Goal: Task Accomplishment & Management: Complete application form

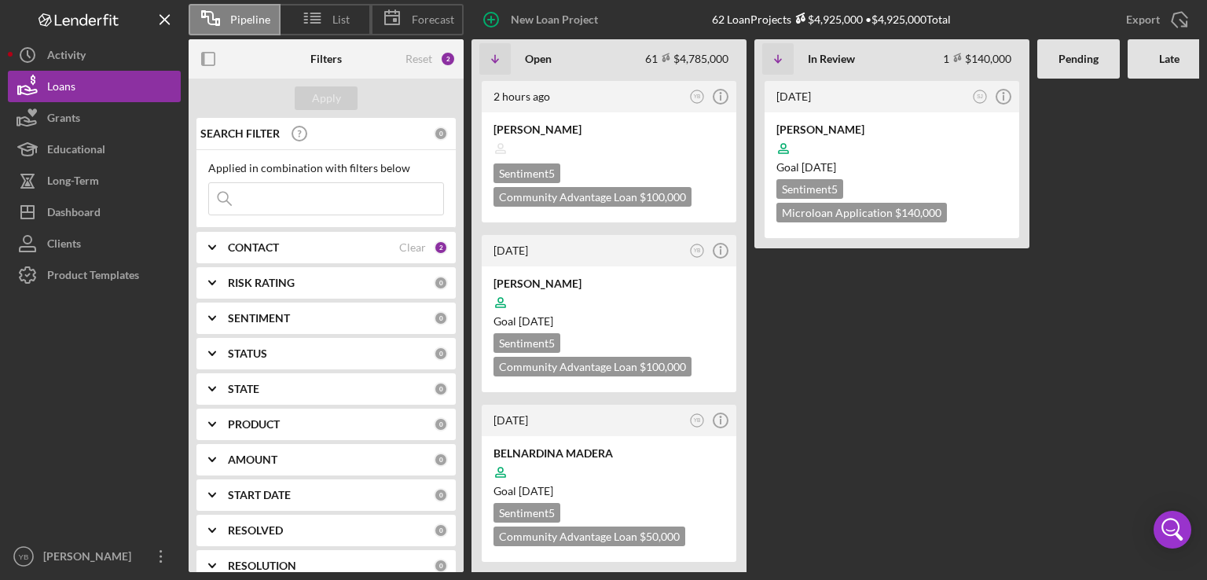
click at [897, 379] on Review "[DATE] SJ Icon/Info [PERSON_NAME] Goal [DATE] Sentiment 5 Microloan Application…" at bounding box center [891, 325] width 275 height 493
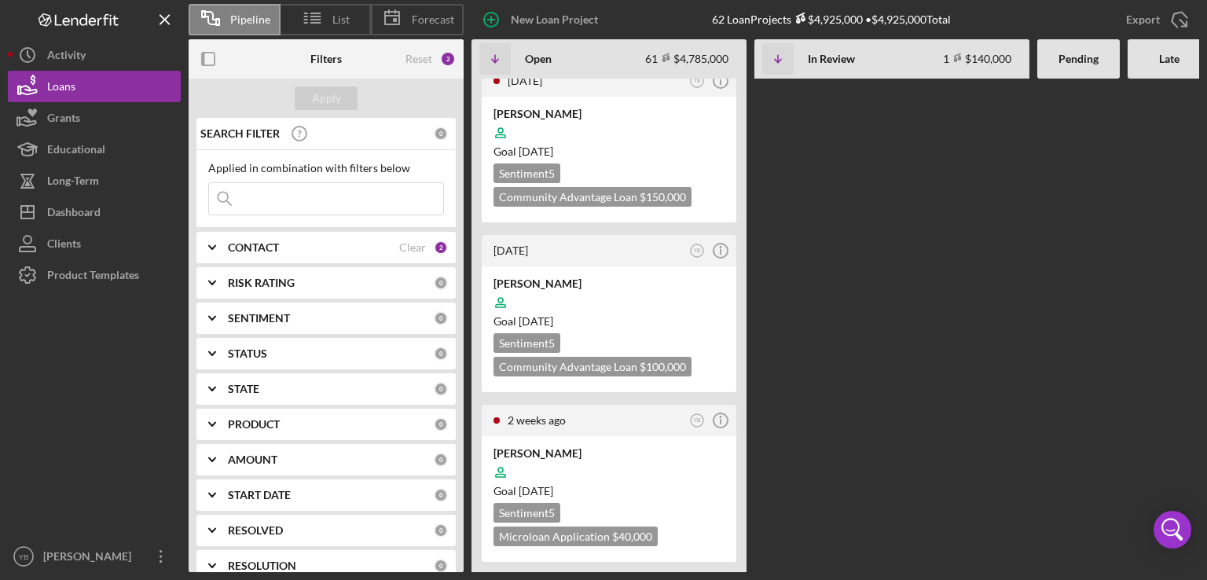
scroll to position [534, 0]
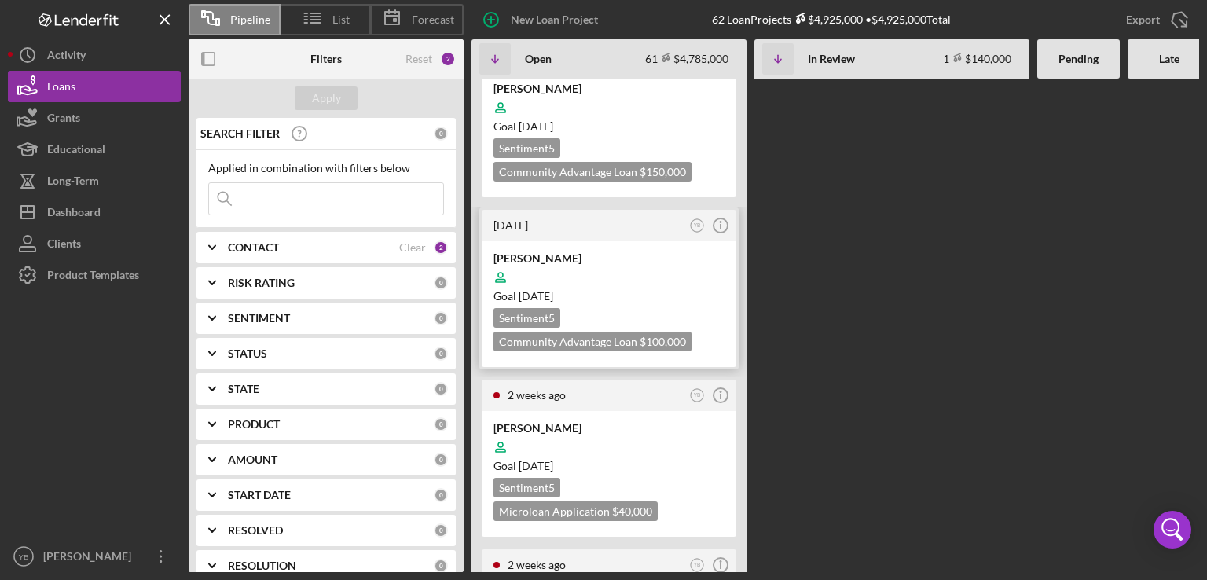
click at [690, 288] on div "Goal [DATE]" at bounding box center [608, 296] width 231 height 16
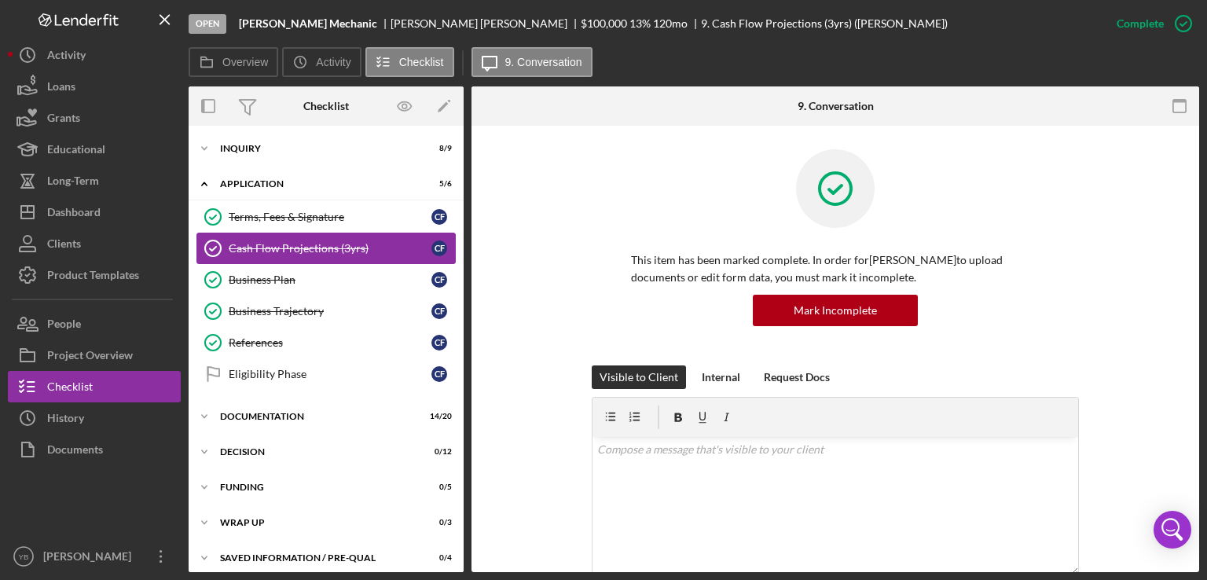
click at [328, 247] on div "Cash Flow Projections (3yrs)" at bounding box center [330, 248] width 203 height 13
click at [1155, 240] on div "This item has been marked complete. In order for [PERSON_NAME] to upload docume…" at bounding box center [835, 257] width 680 height 216
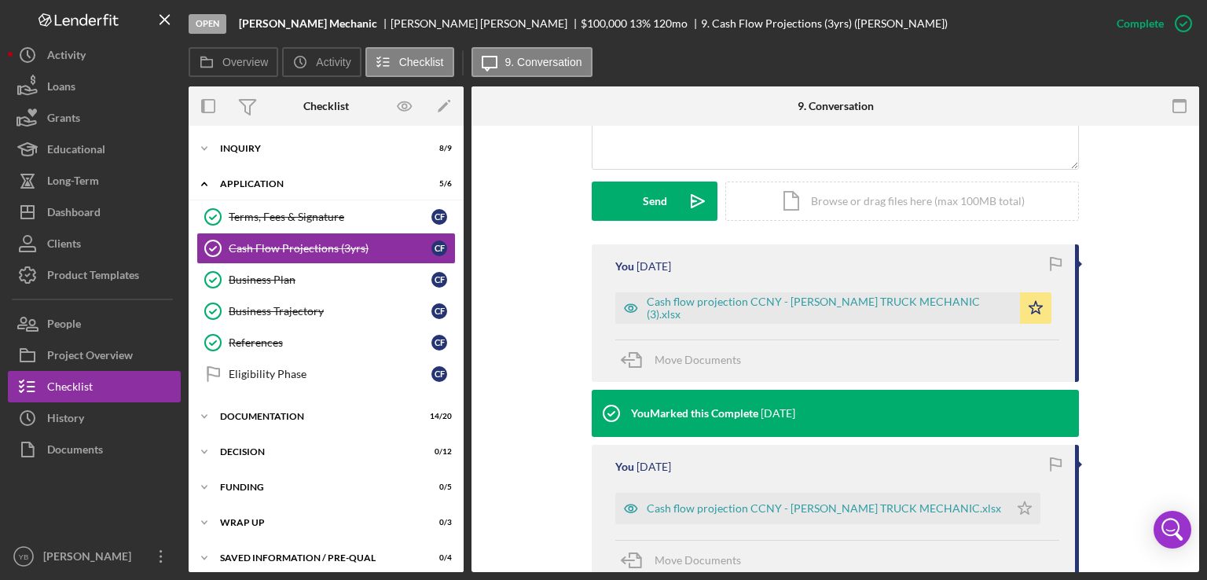
scroll to position [409, 0]
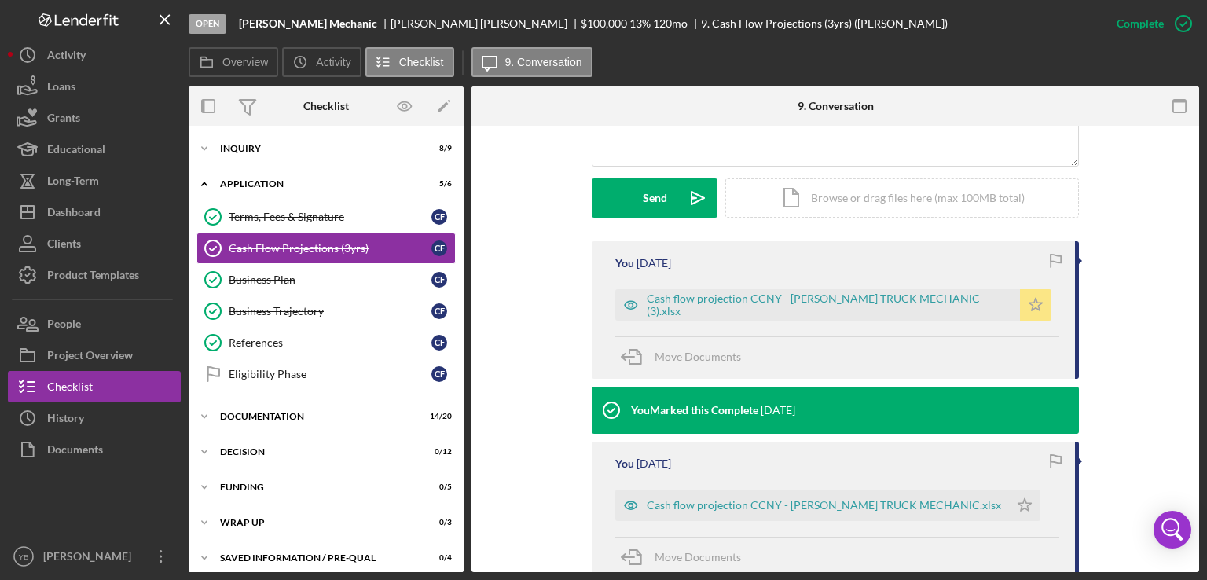
click at [1020, 306] on icon "Icon/Star" at bounding box center [1035, 304] width 31 height 31
click at [945, 203] on div "Icon/Document Browse or drag files here (max 100MB total) Tap to choose files o…" at bounding box center [902, 197] width 354 height 39
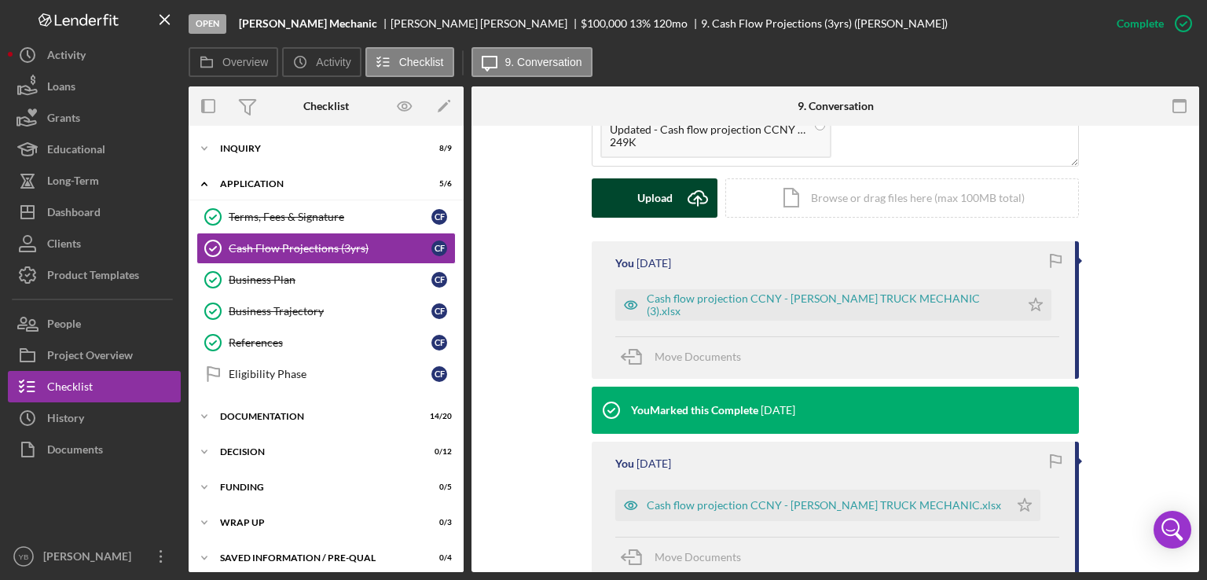
click at [655, 196] on div "Upload" at bounding box center [654, 197] width 35 height 39
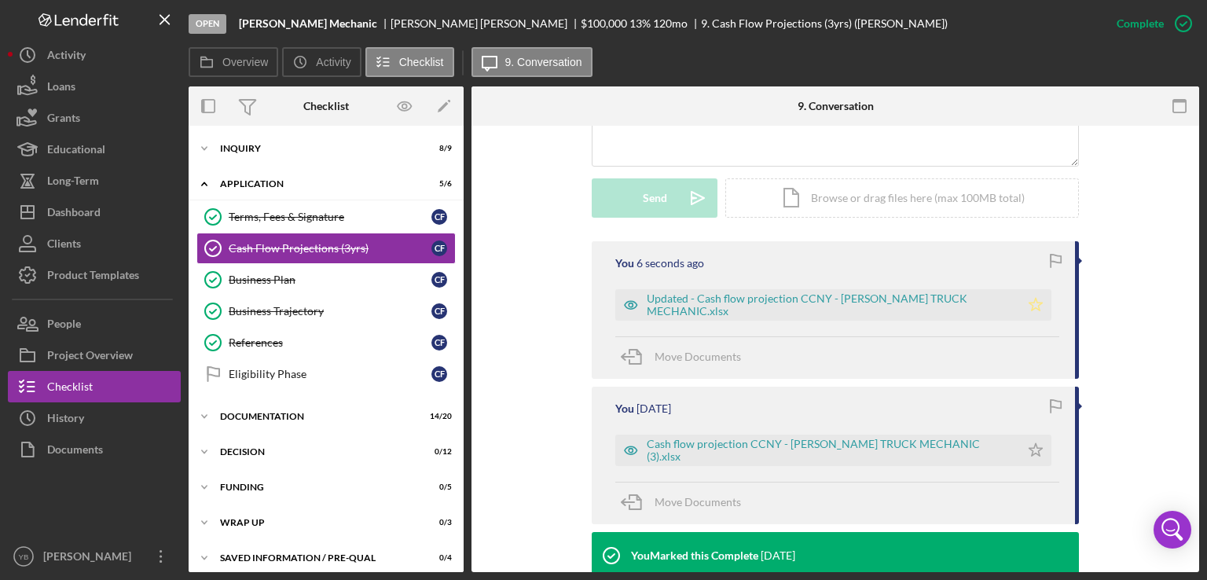
click at [1029, 307] on polygon "button" at bounding box center [1035, 304] width 13 height 13
click at [257, 144] on div "Inquiry" at bounding box center [332, 148] width 224 height 9
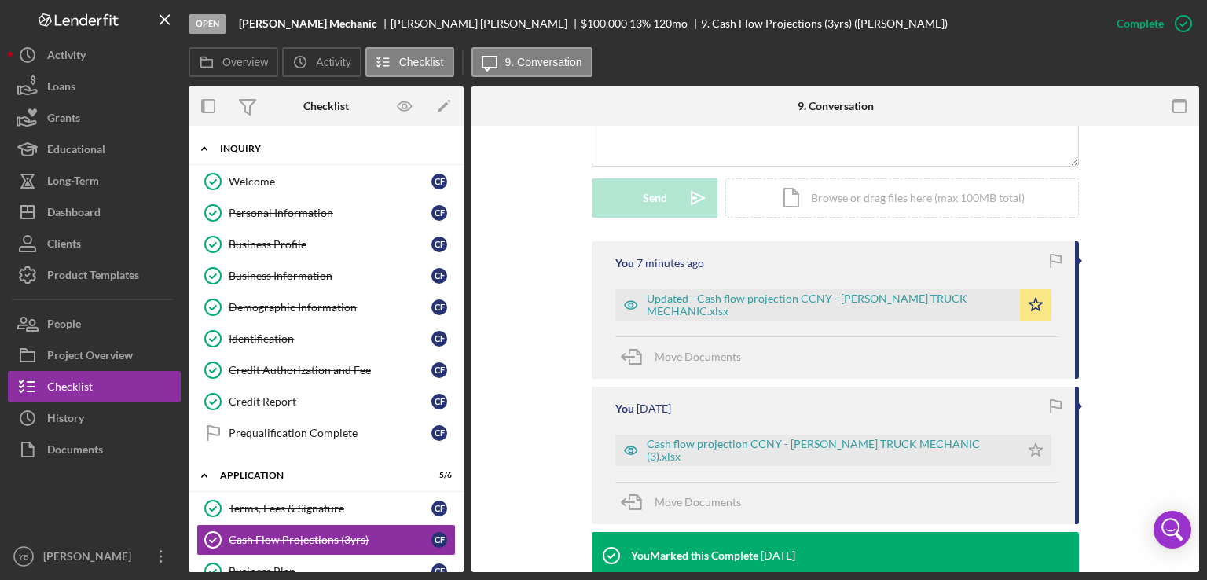
click at [236, 142] on div "Icon/Expander Inquiry 8 / 9" at bounding box center [326, 149] width 275 height 32
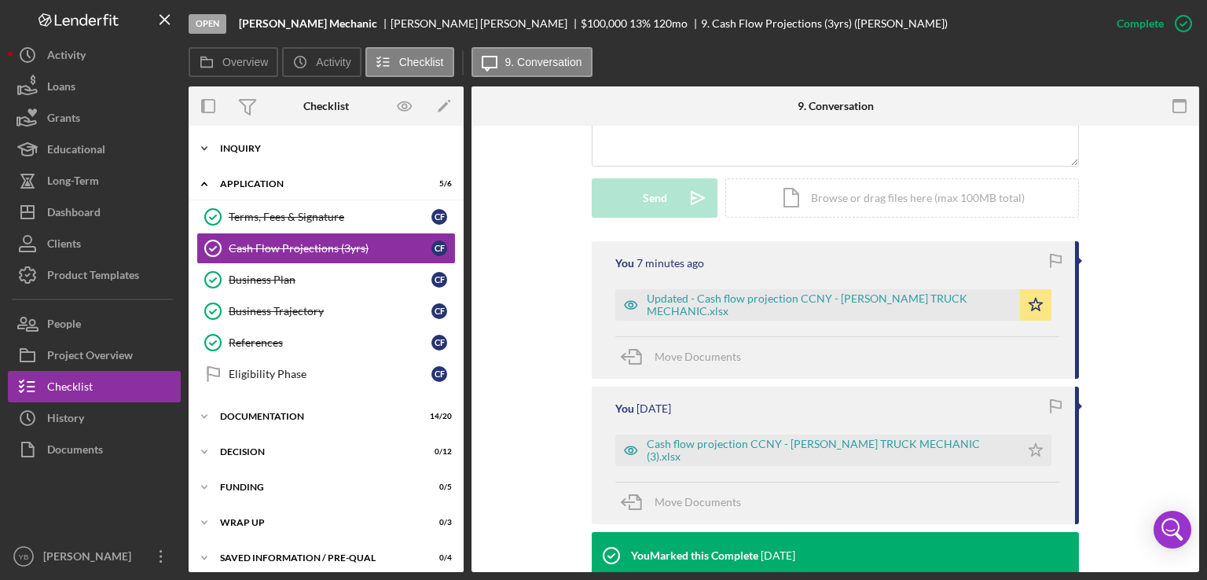
click at [236, 142] on div "Icon/Expander Inquiry 8 / 9" at bounding box center [326, 148] width 275 height 31
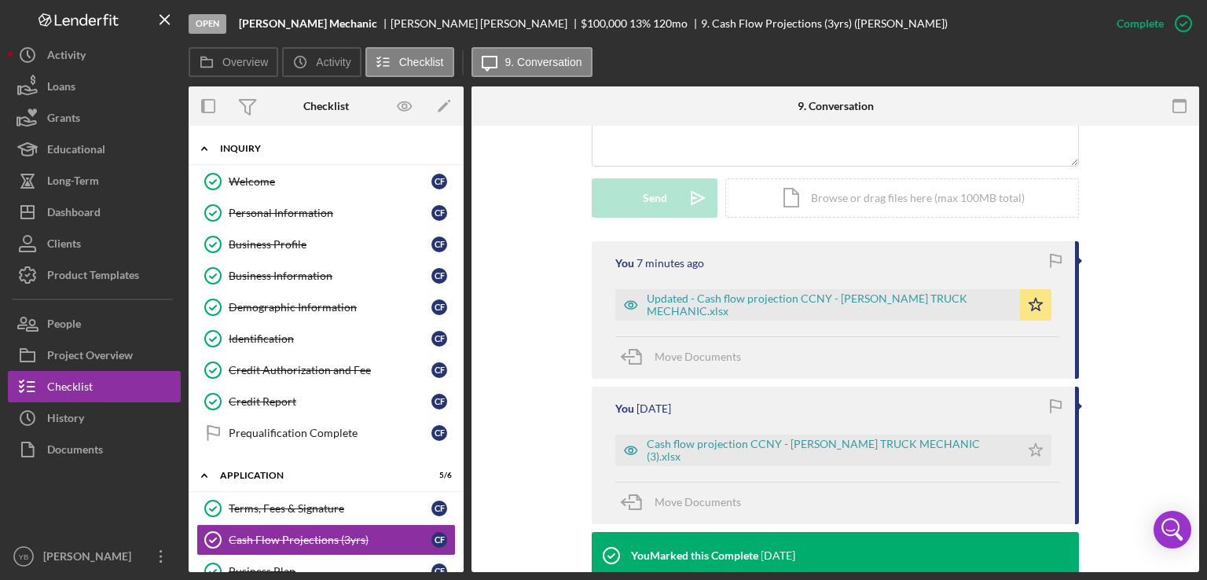
click at [264, 154] on div "Icon/Expander Inquiry 8 / 9" at bounding box center [326, 149] width 275 height 32
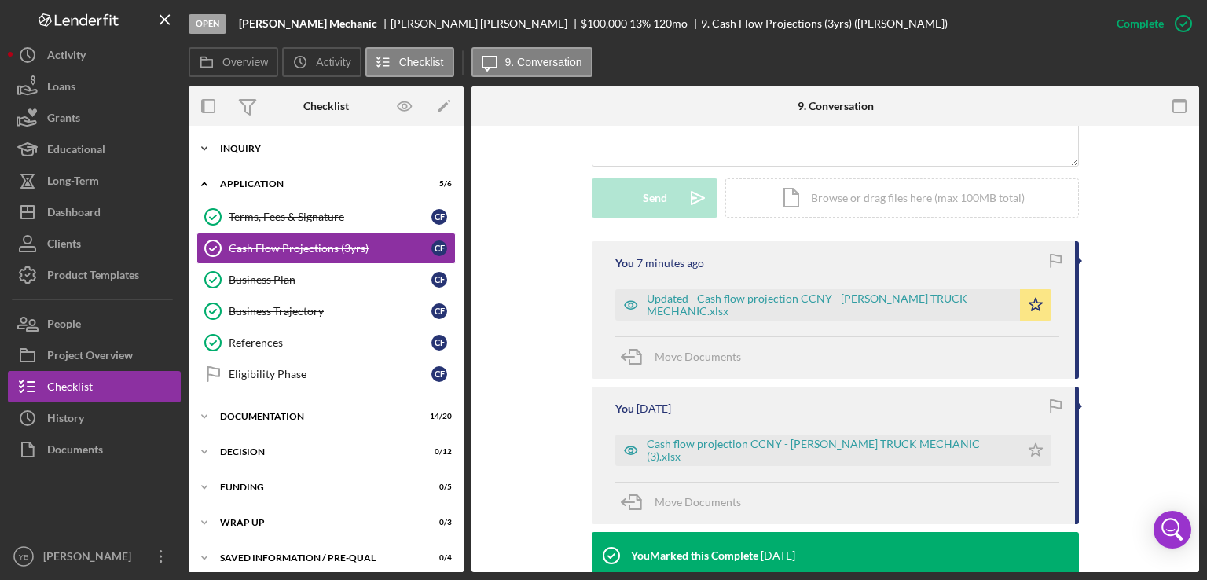
click at [264, 154] on div "Icon/Expander Inquiry 8 / 9" at bounding box center [326, 148] width 275 height 31
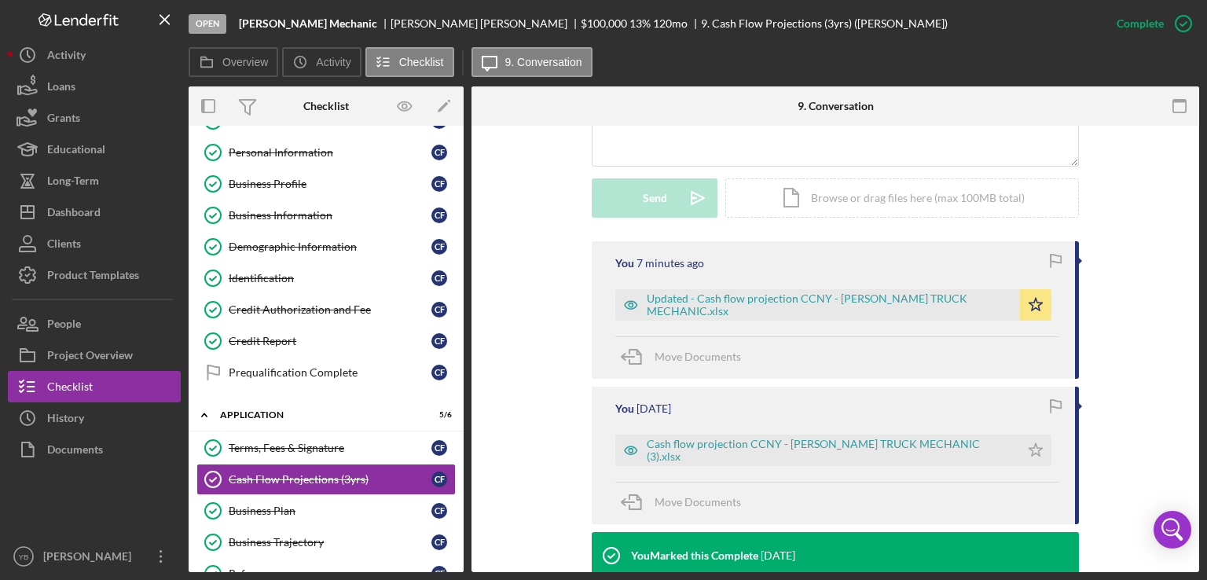
scroll to position [0, 0]
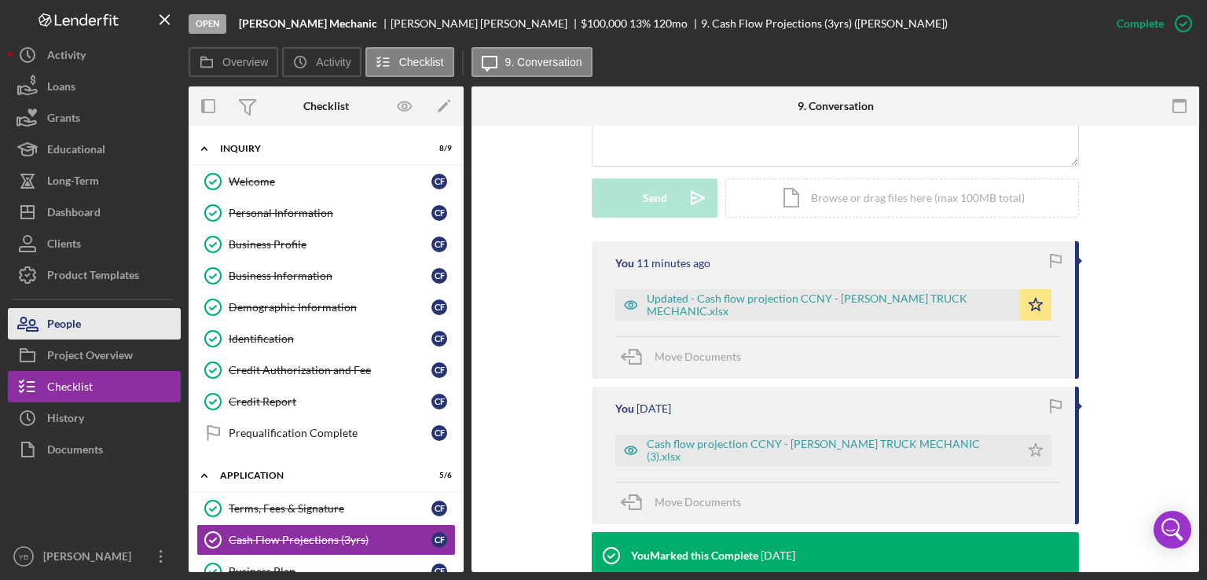
click at [94, 324] on button "People" at bounding box center [94, 323] width 173 height 31
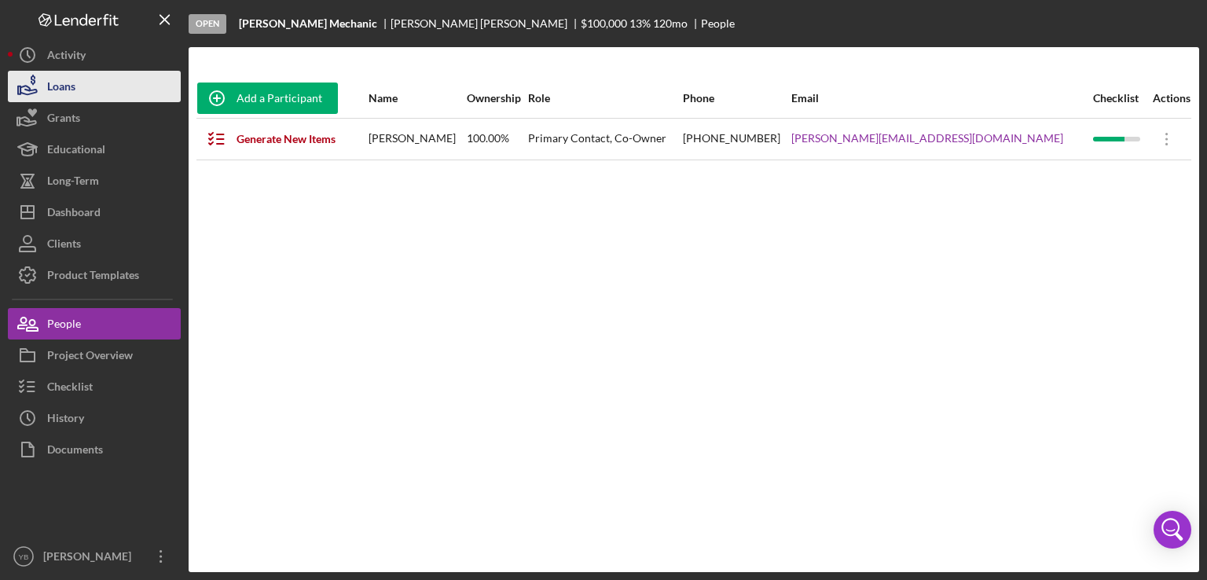
click at [96, 95] on button "Loans" at bounding box center [94, 86] width 173 height 31
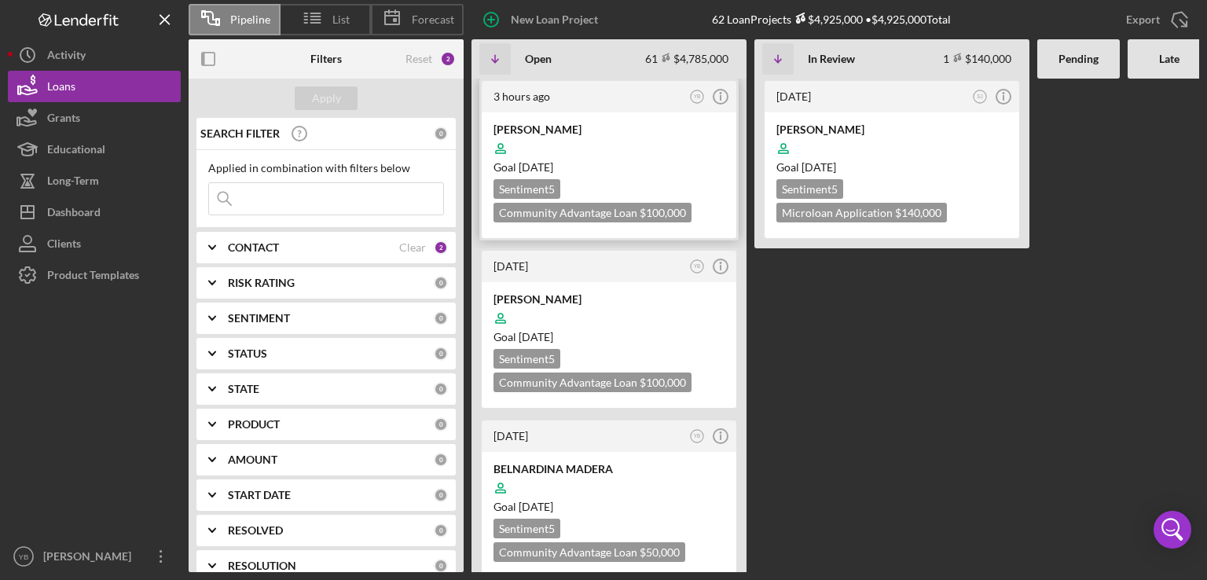
click at [599, 130] on div "[PERSON_NAME]" at bounding box center [608, 130] width 231 height 16
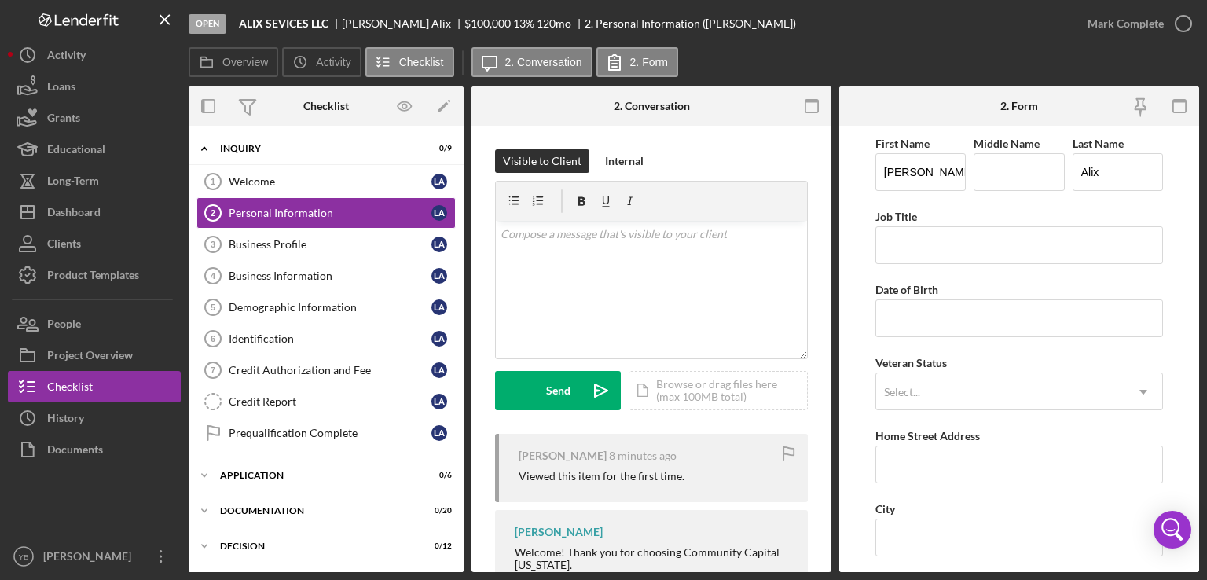
drag, startPoint x: 832, startPoint y: 168, endPoint x: 824, endPoint y: 202, distance: 34.7
click at [824, 202] on div "Overview Internal Workflow Stage Open Icon/Dropdown Arrow Archive (can unarchiv…" at bounding box center [694, 329] width 1010 height 486
click at [279, 463] on div "Icon/Expander Application 0 / 6" at bounding box center [326, 475] width 275 height 31
drag, startPoint x: 459, startPoint y: 293, endPoint x: 460, endPoint y: 383, distance: 89.6
click at [460, 383] on div "Icon/Expander Inquiry 0 / 9 Welcome 1 Welcome L A Personal Information 2 Person…" at bounding box center [326, 349] width 275 height 446
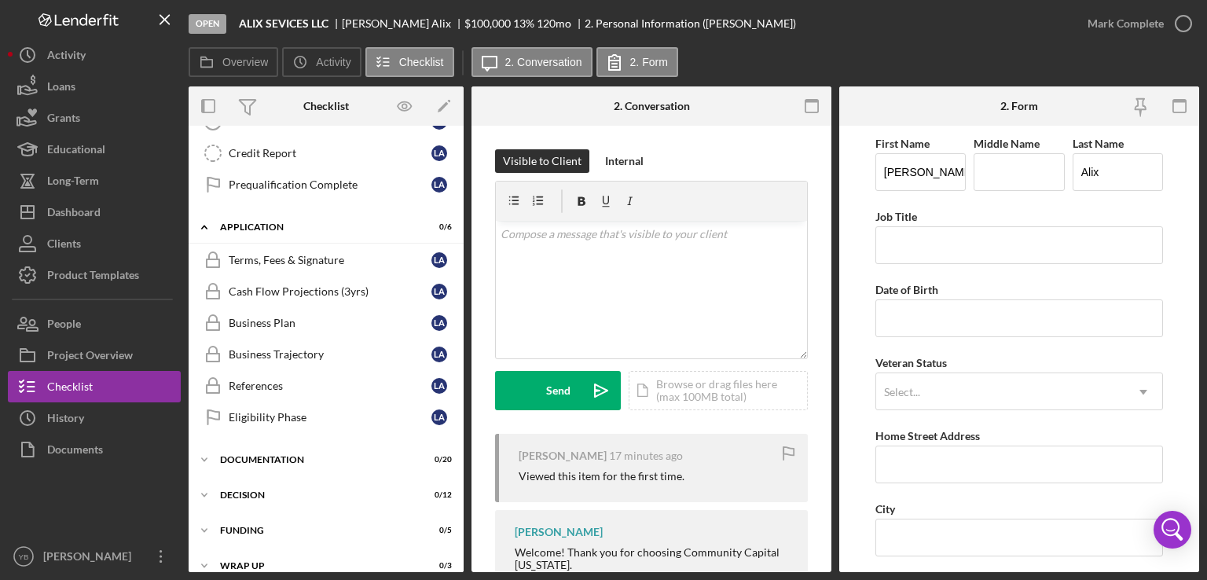
scroll to position [249, 0]
click at [270, 454] on div "Documentation" at bounding box center [332, 458] width 224 height 9
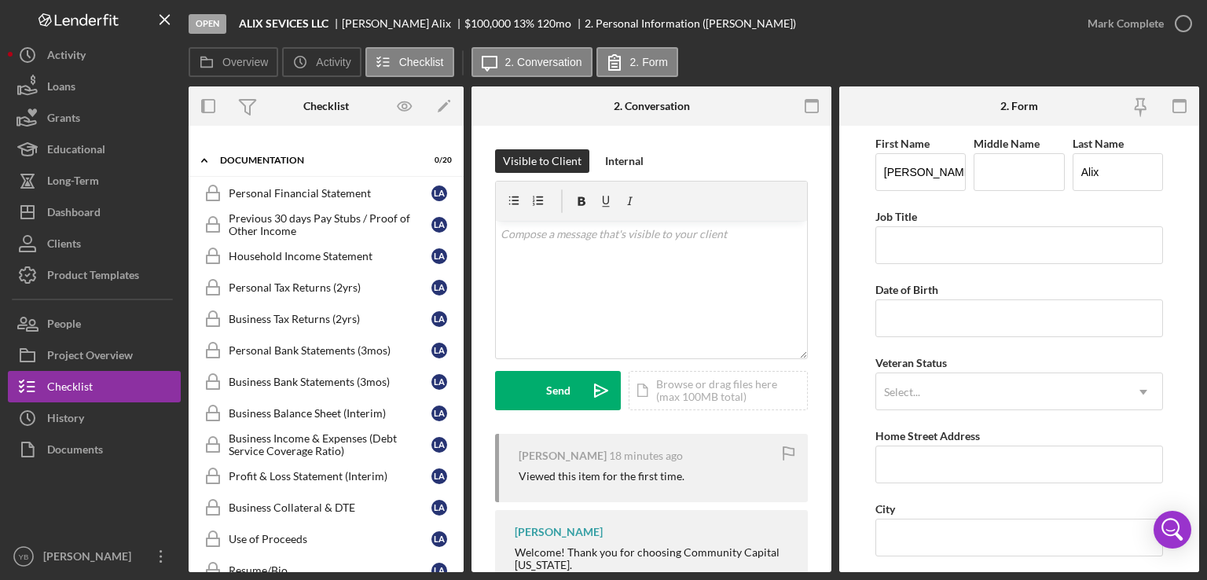
scroll to position [511, 0]
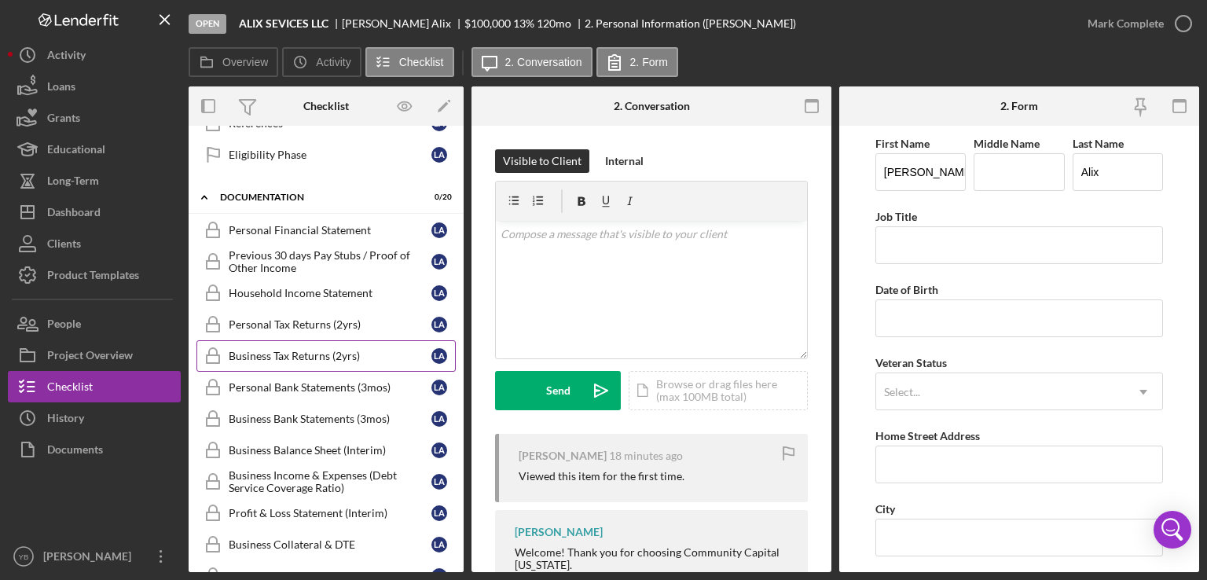
click at [320, 353] on div "Business Tax Returns (2yrs)" at bounding box center [330, 356] width 203 height 13
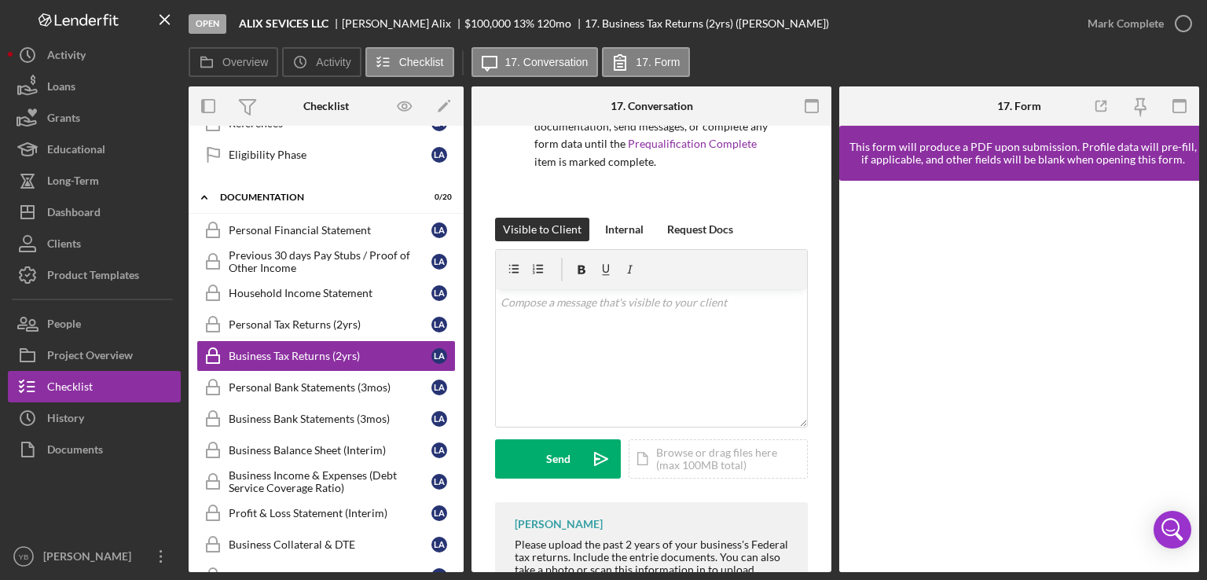
scroll to position [170, 0]
click at [707, 450] on div "Icon/Document Browse or drag files here (max 100MB total) Tap to choose files o…" at bounding box center [718, 457] width 179 height 39
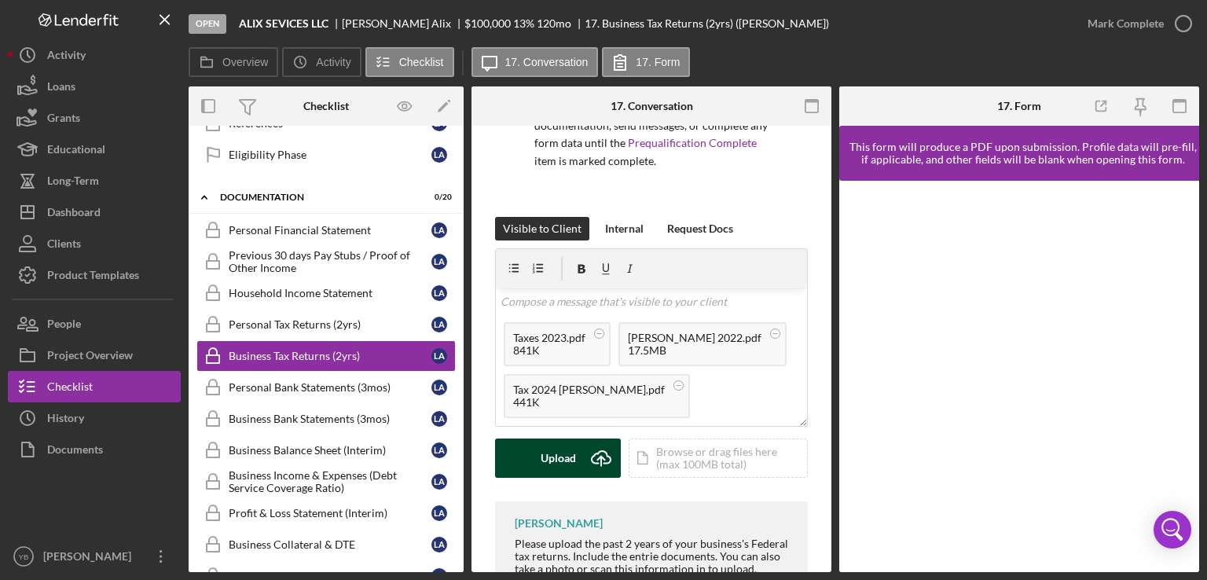
click at [552, 462] on div "Upload" at bounding box center [558, 457] width 35 height 39
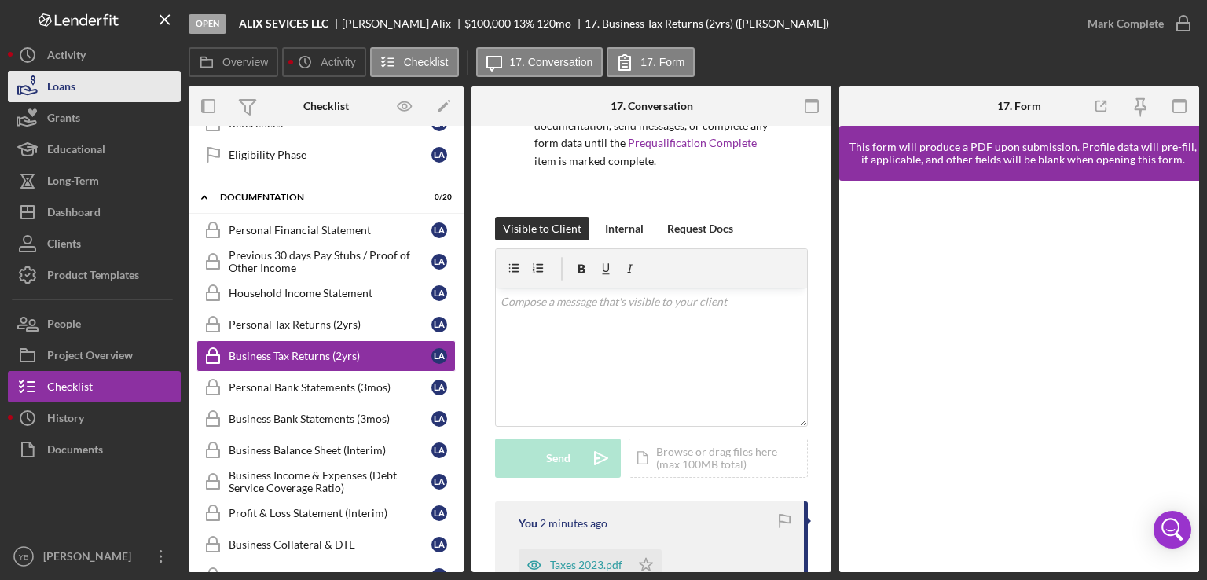
click at [75, 94] on div "Loans" at bounding box center [61, 88] width 28 height 35
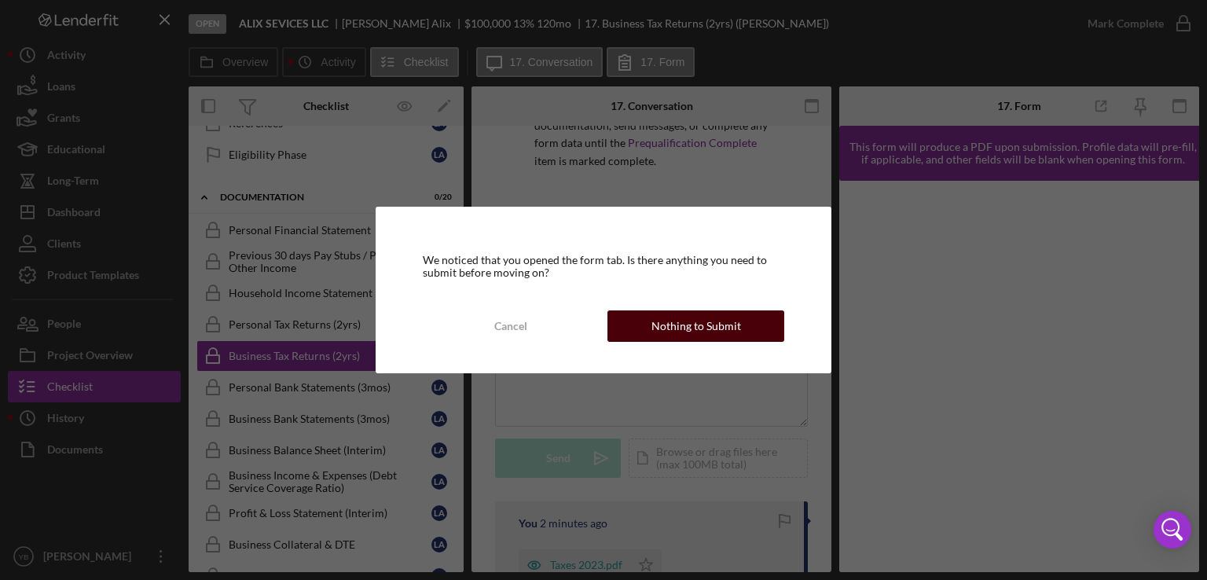
click at [688, 324] on div "Nothing to Submit" at bounding box center [696, 325] width 90 height 31
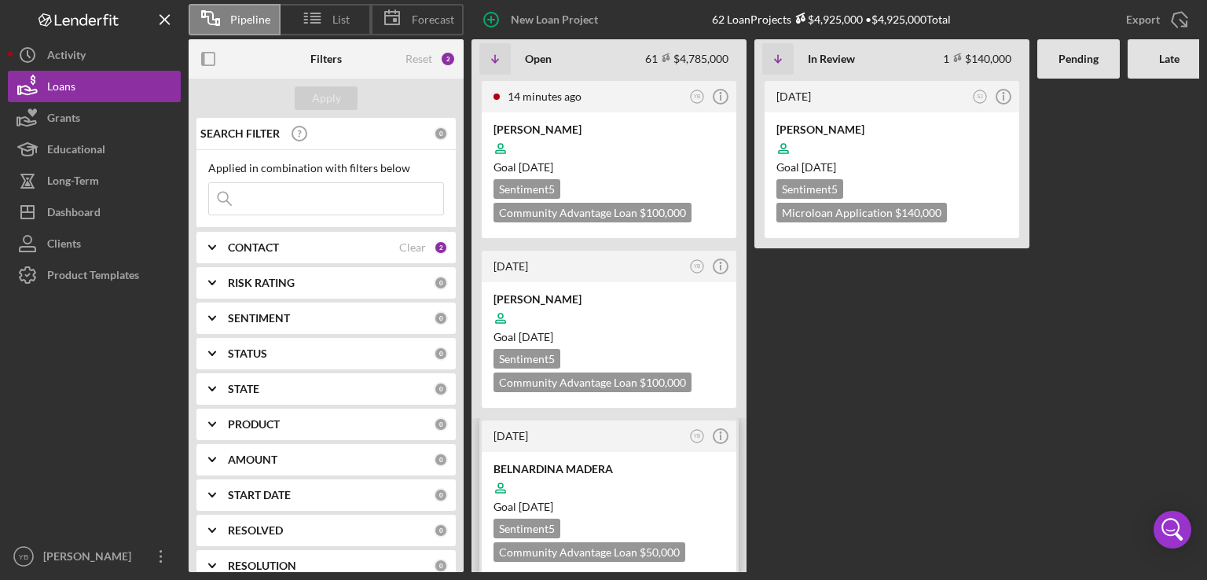
click at [629, 499] on div "Goal [DATE]" at bounding box center [608, 507] width 231 height 16
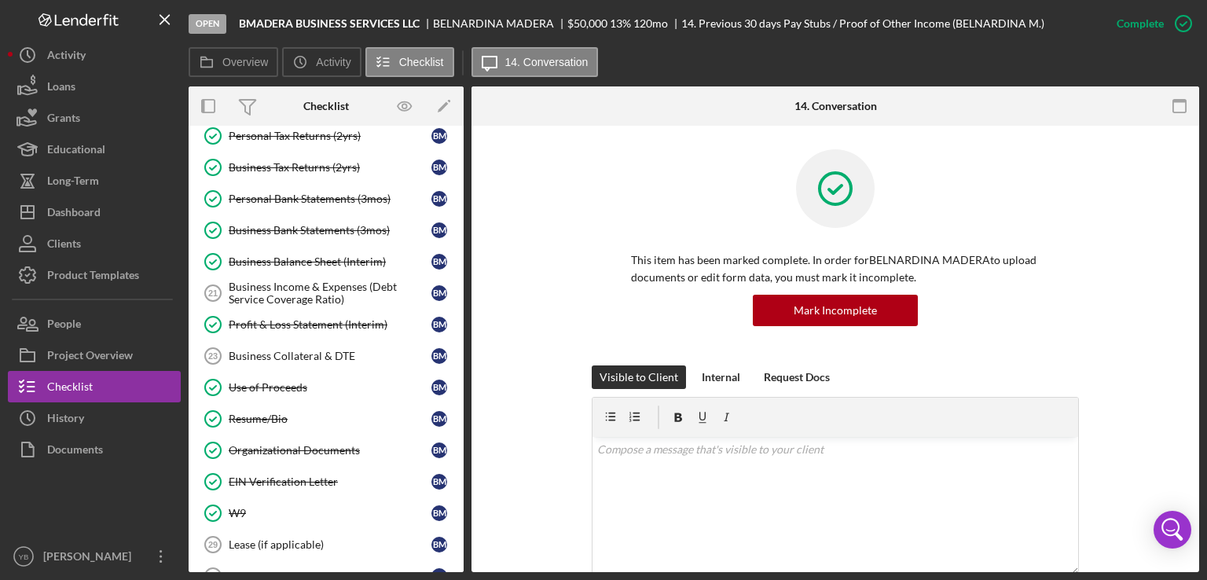
scroll to position [213, 0]
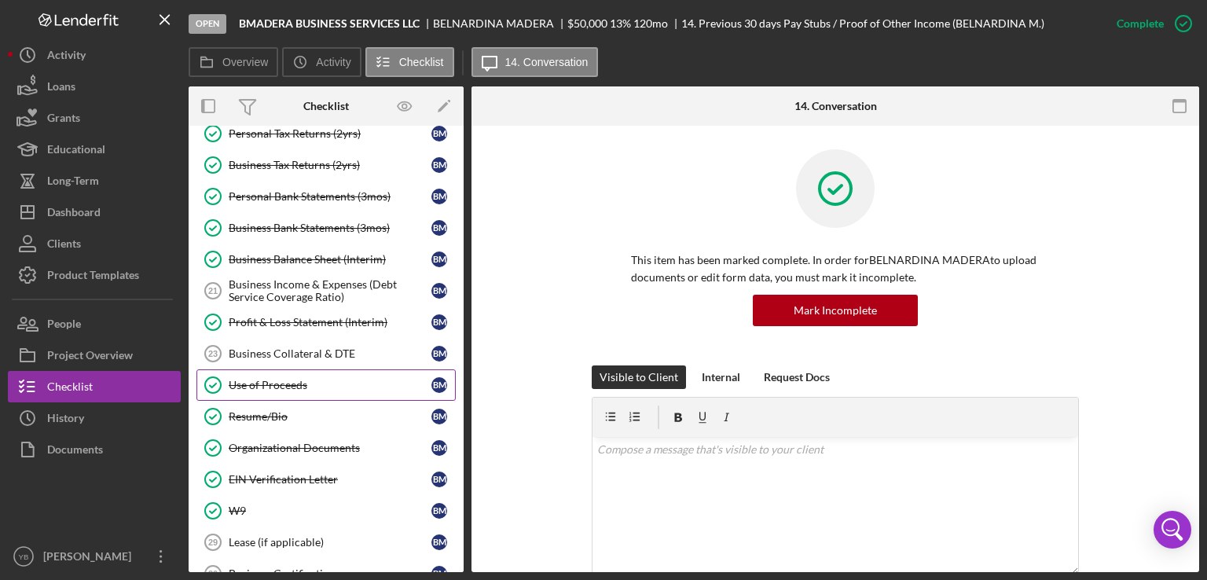
click at [259, 379] on div "Use of Proceeds" at bounding box center [330, 385] width 203 height 13
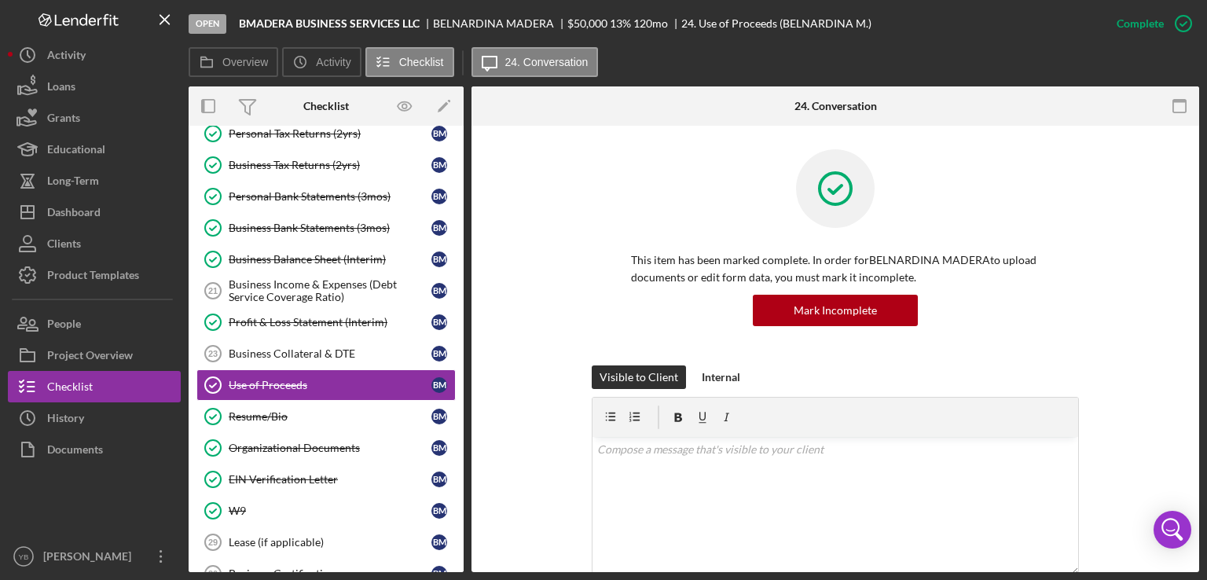
click at [1082, 316] on div "This item has been marked complete. In order for BELNARDINA MADERA to upload do…" at bounding box center [835, 257] width 680 height 216
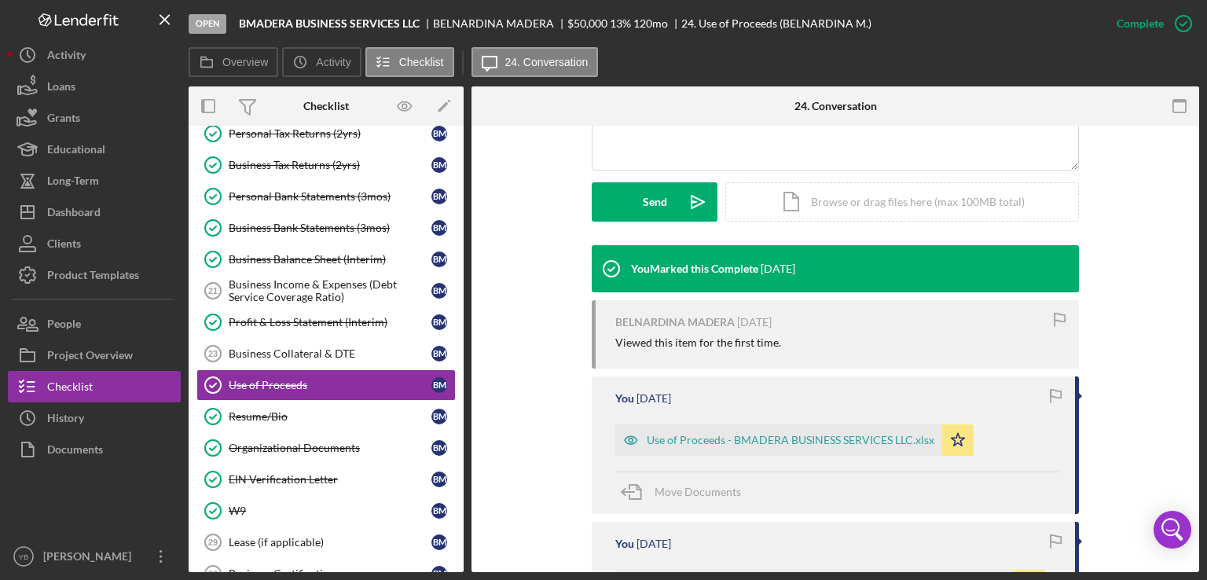
scroll to position [440, 0]
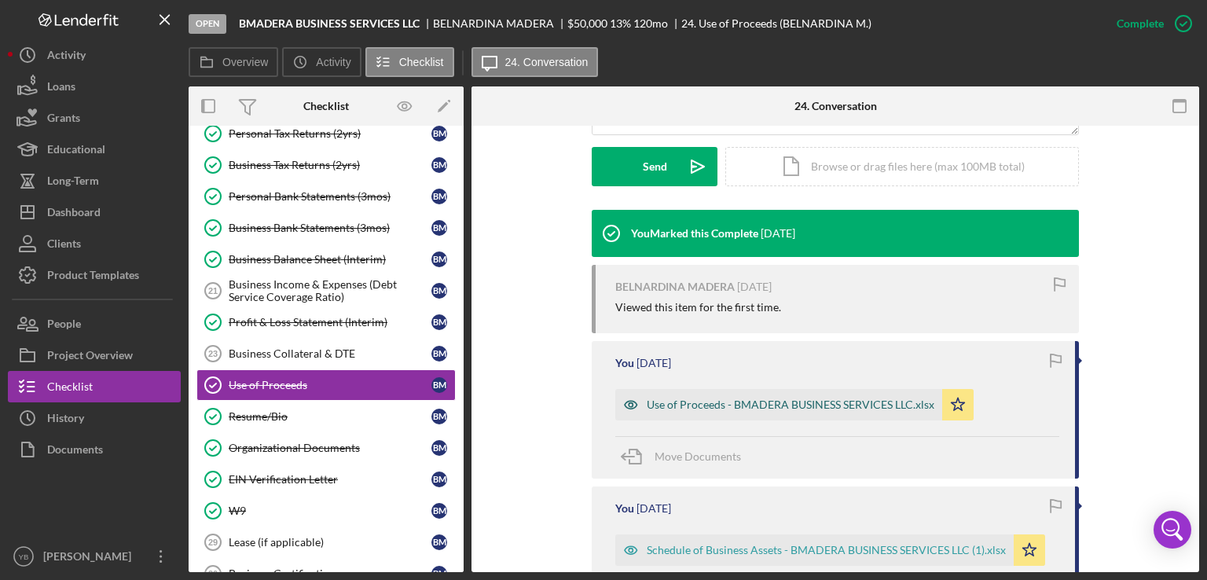
click at [801, 397] on div "Use of Proceeds - BMADERA BUSINESS SERVICES LLC.xlsx" at bounding box center [778, 404] width 327 height 31
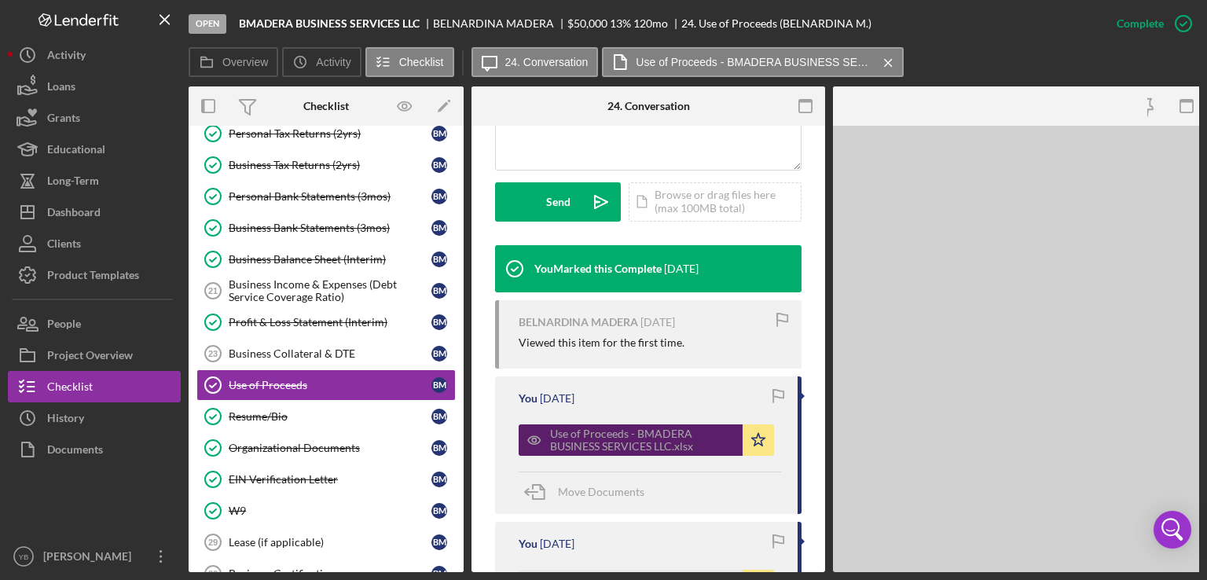
scroll to position [475, 0]
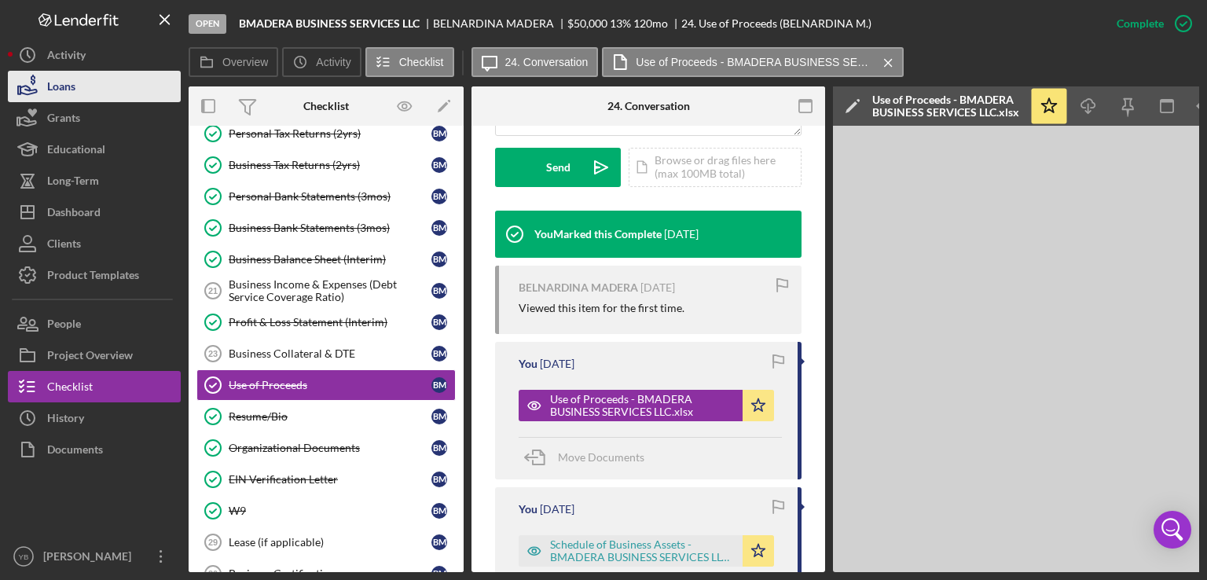
click at [94, 93] on button "Loans" at bounding box center [94, 86] width 173 height 31
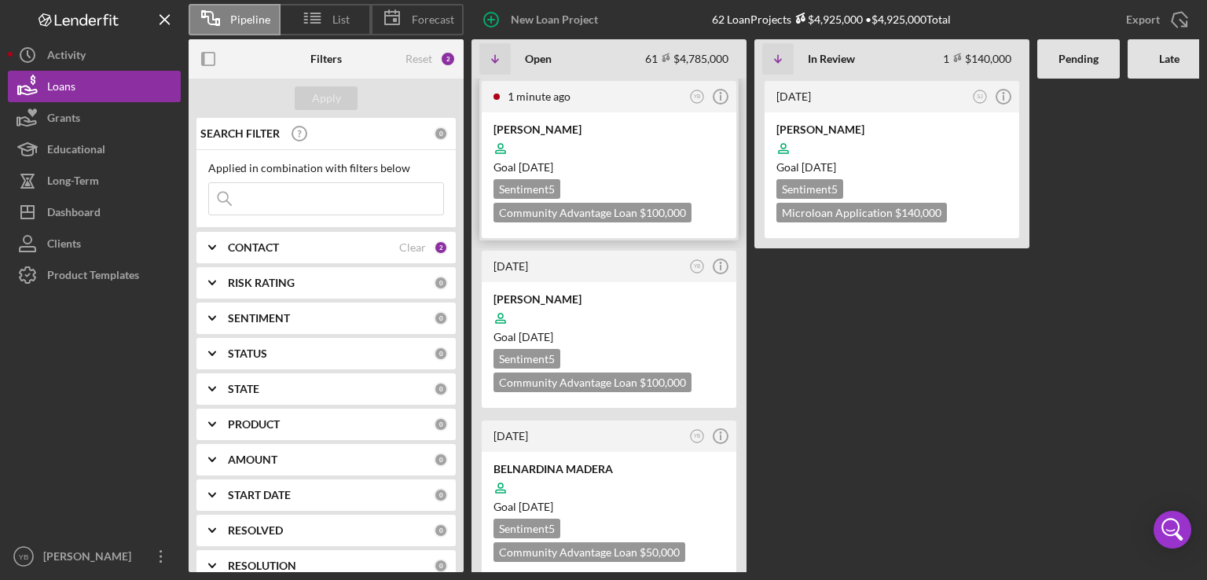
click at [641, 145] on div at bounding box center [608, 149] width 231 height 30
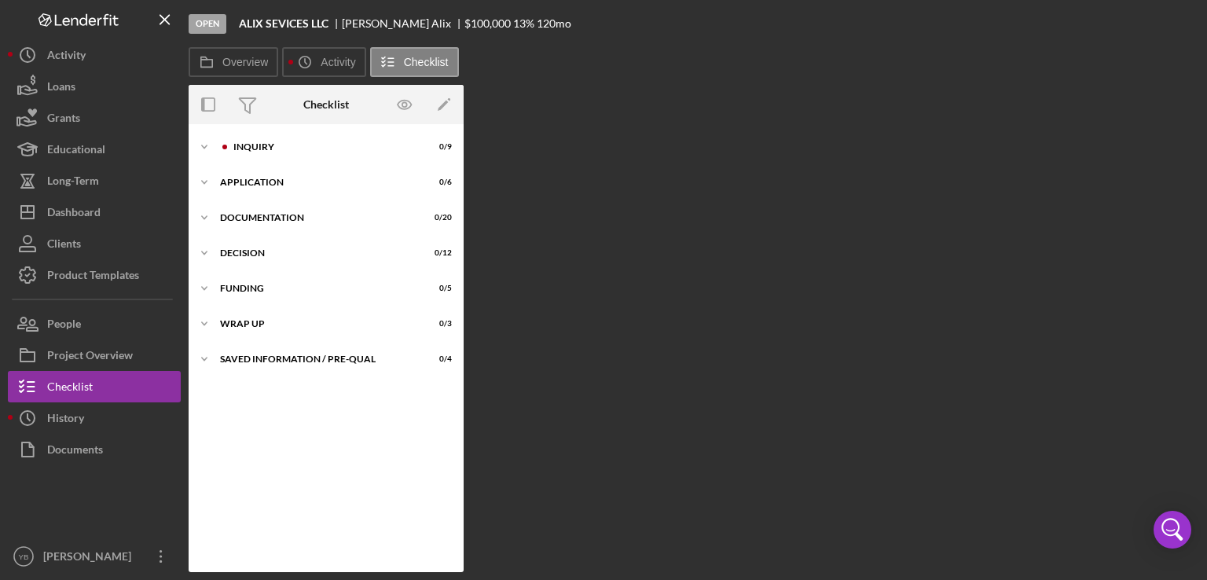
scroll to position [18, 0]
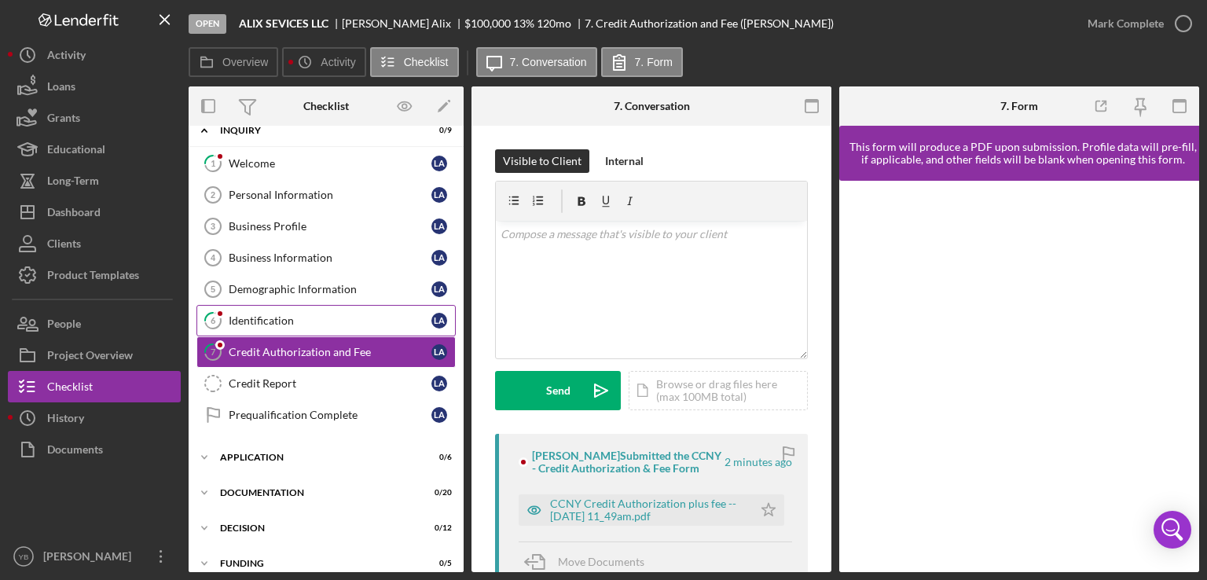
click at [323, 322] on div "Identification" at bounding box center [330, 320] width 203 height 13
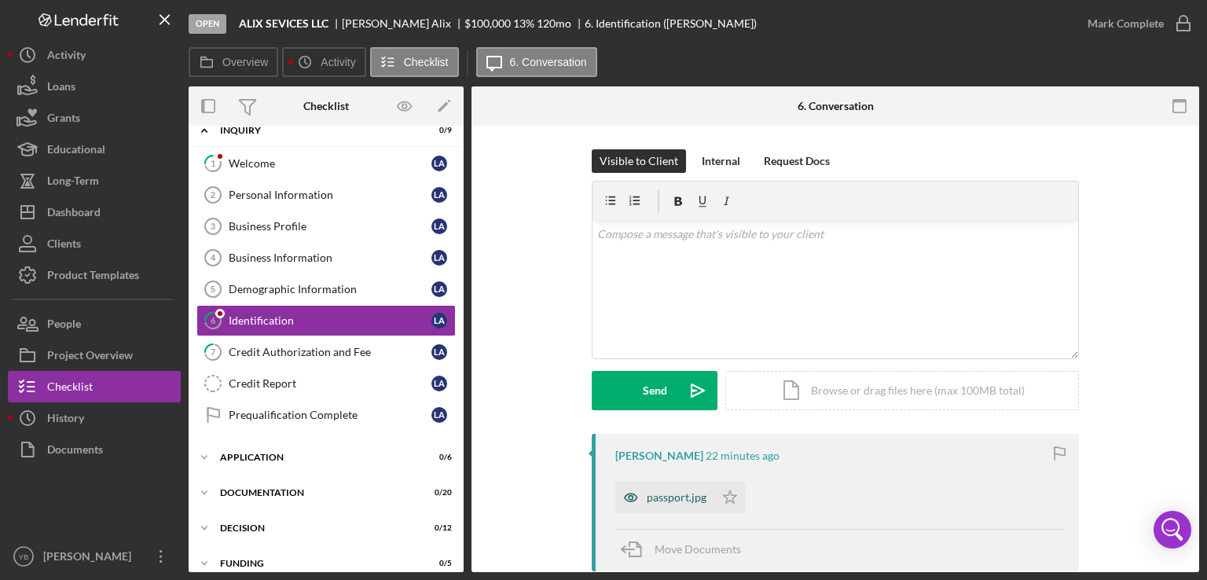
click at [676, 499] on div "passport.jpg" at bounding box center [677, 497] width 60 height 13
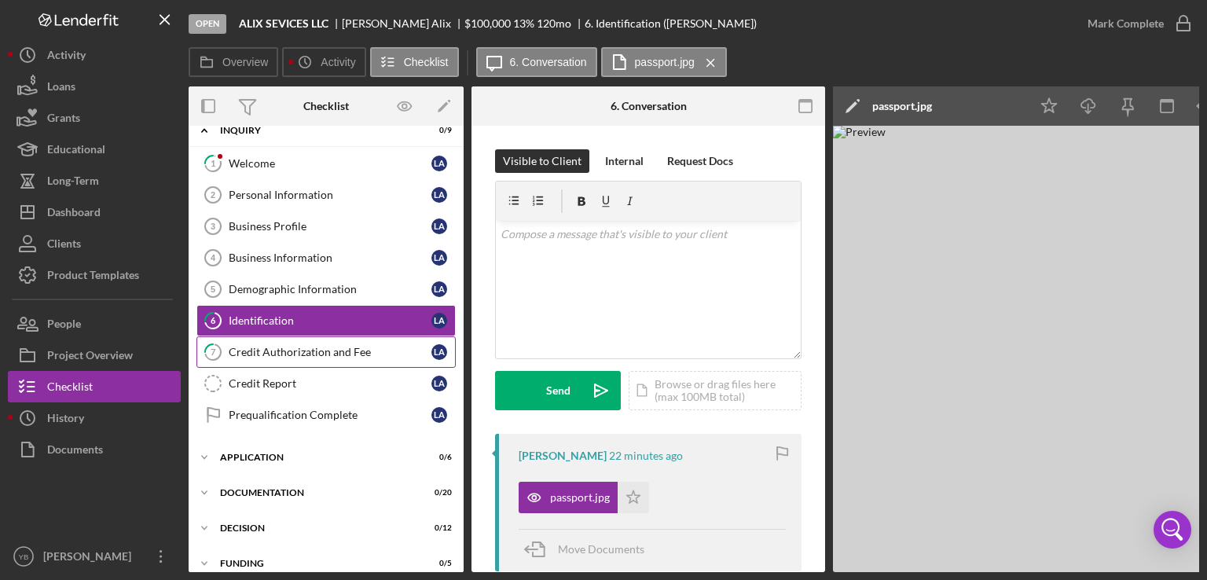
click at [293, 349] on div "Credit Authorization and Fee" at bounding box center [330, 352] width 203 height 13
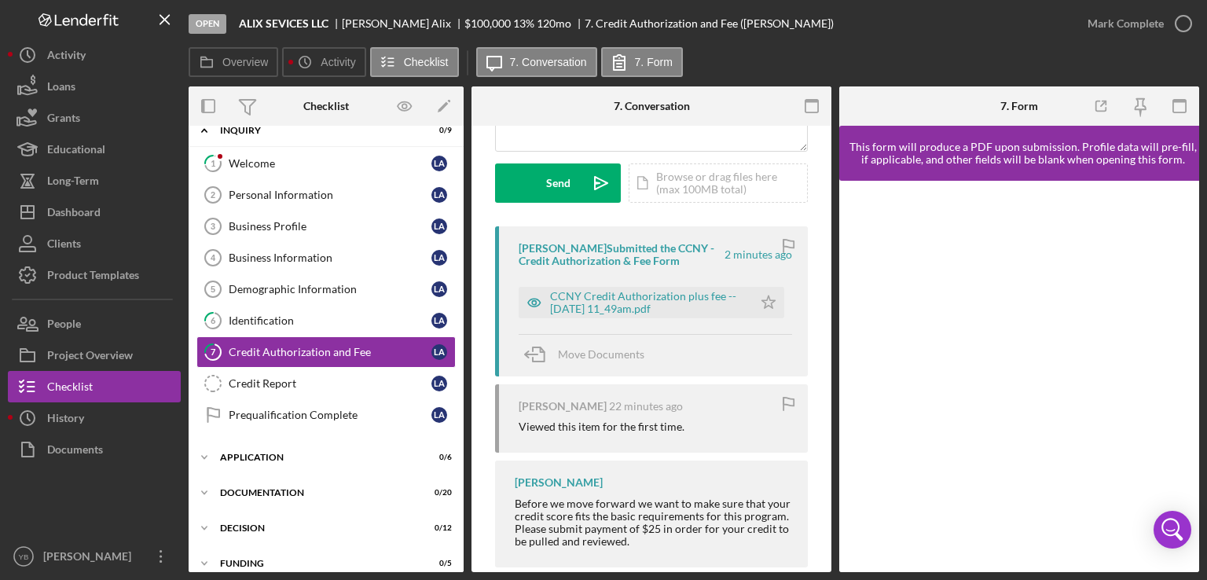
scroll to position [208, 0]
click at [287, 314] on div "Identification" at bounding box center [330, 320] width 203 height 13
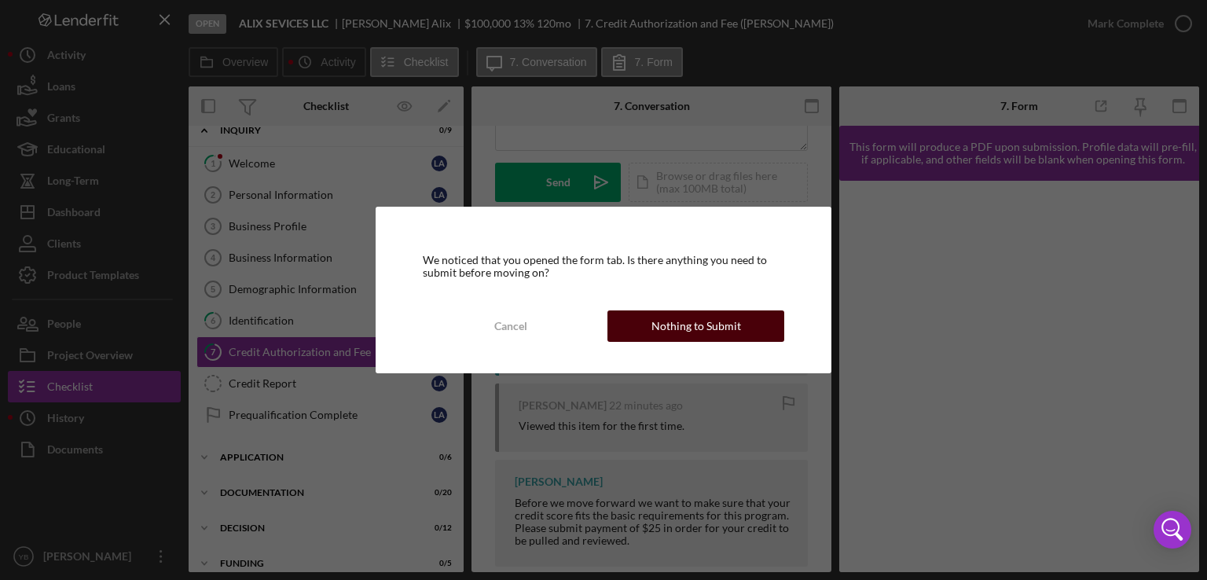
click at [663, 326] on div "Nothing to Submit" at bounding box center [696, 325] width 90 height 31
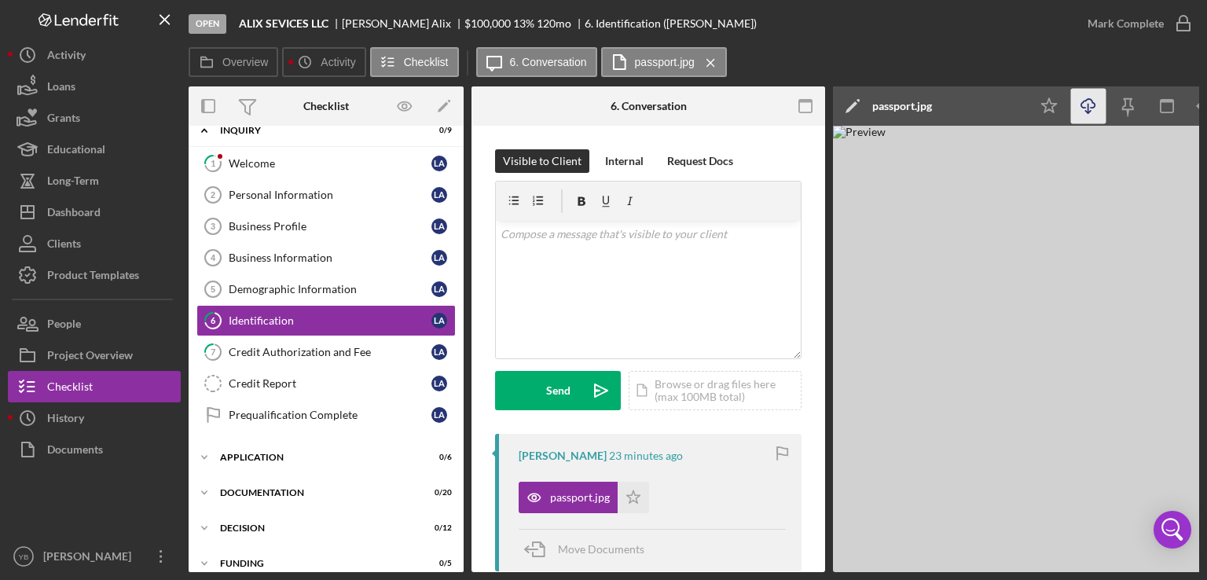
click at [1087, 109] on icon "Icon/Download" at bounding box center [1088, 106] width 35 height 35
